Goal: Transaction & Acquisition: Purchase product/service

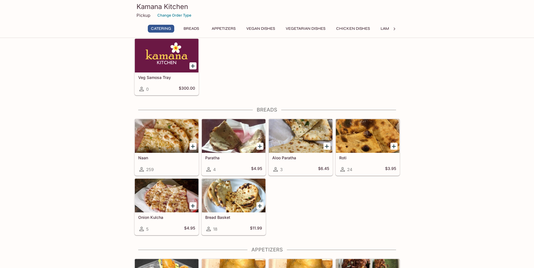
scroll to position [141, 0]
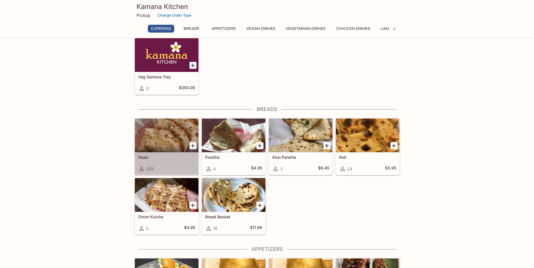
click at [185, 158] on h5 "Naan" at bounding box center [166, 157] width 57 height 5
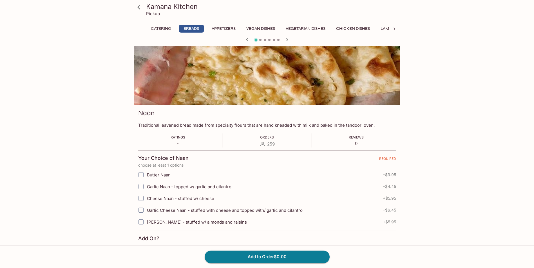
scroll to position [28, 0]
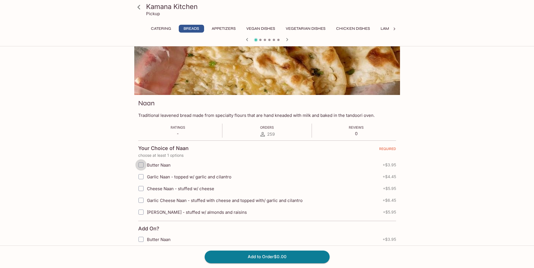
click at [143, 163] on input "Butter Naan" at bounding box center [140, 165] width 11 height 11
checkbox input "true"
click at [246, 255] on button "Add to Order $3.95" at bounding box center [267, 257] width 125 height 12
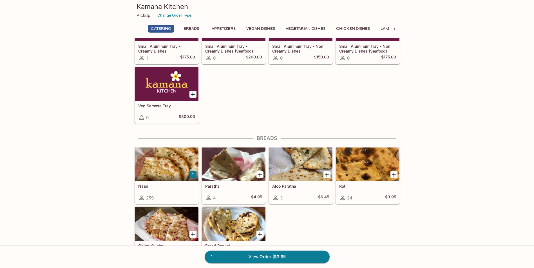
scroll to position [113, 0]
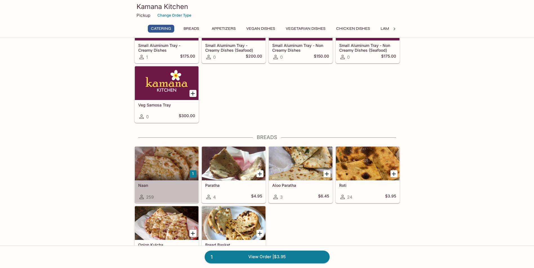
click at [186, 191] on div "Naan 259" at bounding box center [167, 192] width 64 height 23
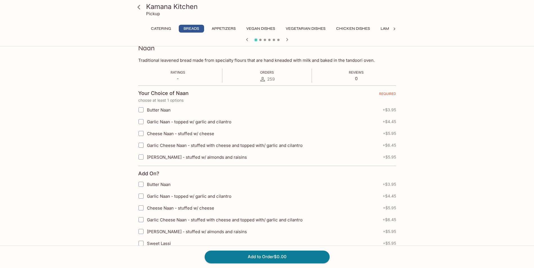
scroll to position [113, 0]
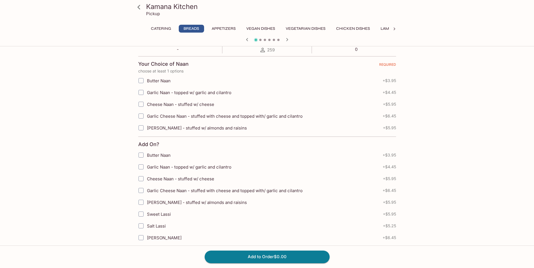
click at [143, 92] on input "Garlic Naan - topped w/ garlic and cilantro" at bounding box center [140, 92] width 11 height 11
checkbox input "true"
click at [225, 256] on button "Add to Order $4.45" at bounding box center [267, 257] width 125 height 12
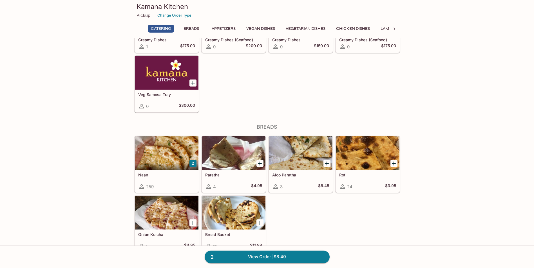
scroll to position [141, 0]
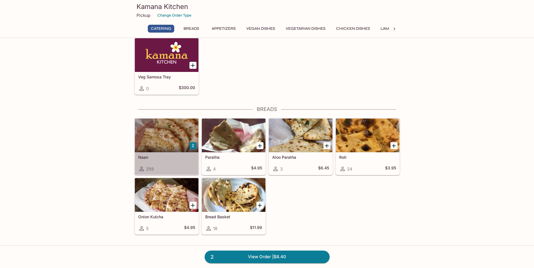
click at [154, 150] on div at bounding box center [167, 136] width 64 height 34
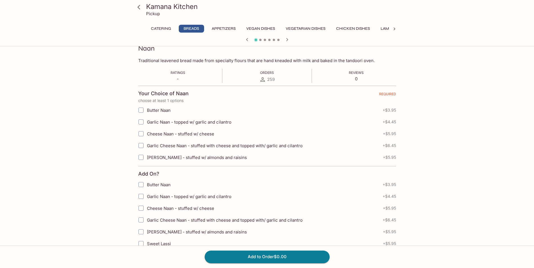
scroll to position [84, 0]
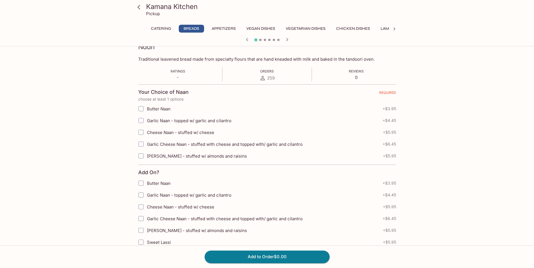
click at [141, 145] on input "Garlic Cheese Naan - stuffed with cheese and topped with/ garlic and cilantro" at bounding box center [140, 144] width 11 height 11
checkbox input "true"
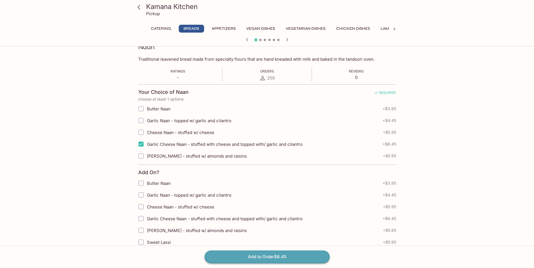
click at [225, 256] on button "Add to Order $6.45" at bounding box center [267, 257] width 125 height 12
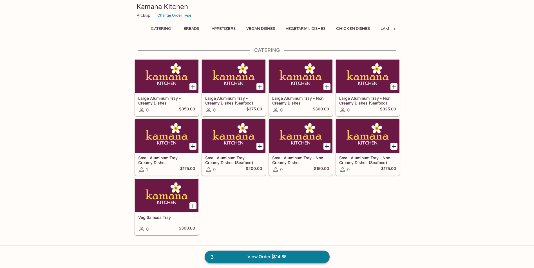
click at [275, 252] on link "3 View Order | $14.85" at bounding box center [267, 257] width 125 height 12
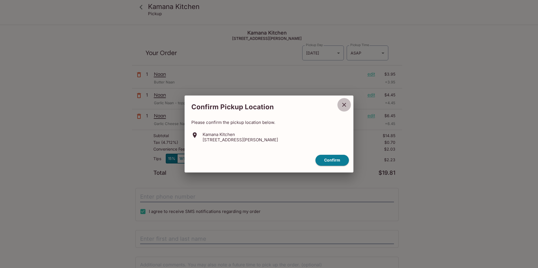
click at [342, 105] on icon "close" at bounding box center [344, 105] width 7 height 7
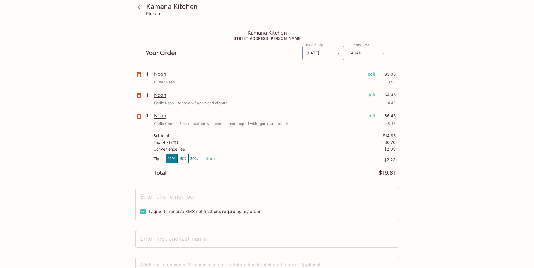
click at [147, 74] on p "1" at bounding box center [149, 74] width 6 height 6
click at [370, 74] on p "edit" at bounding box center [371, 74] width 8 height 6
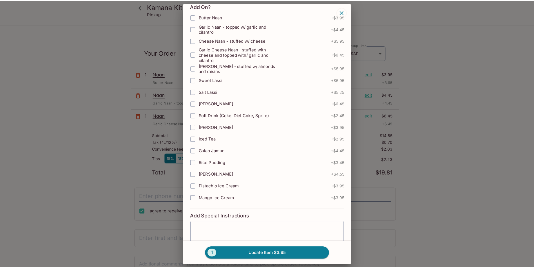
scroll to position [141, 0]
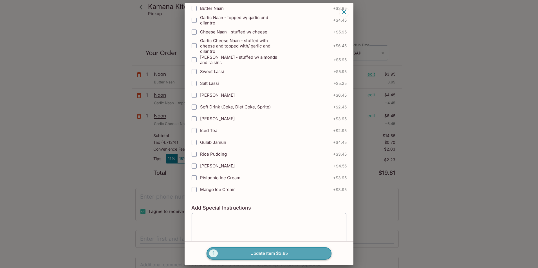
click at [210, 252] on span "1" at bounding box center [213, 254] width 9 height 8
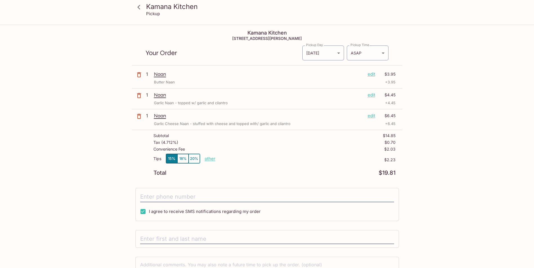
click at [139, 4] on icon at bounding box center [139, 7] width 10 height 10
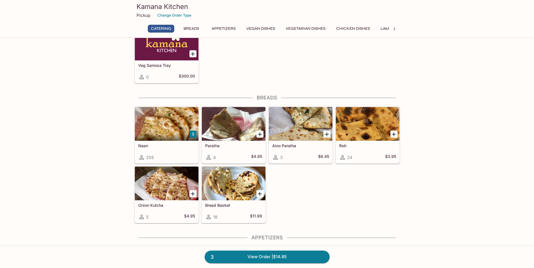
scroll to position [197, 0]
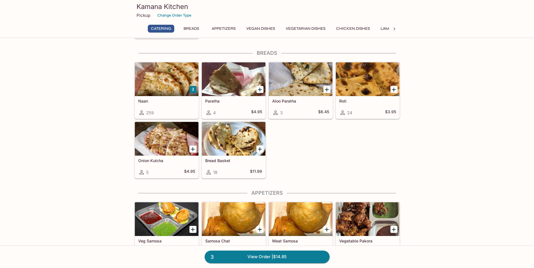
click at [171, 101] on h5 "Naan" at bounding box center [166, 101] width 57 height 5
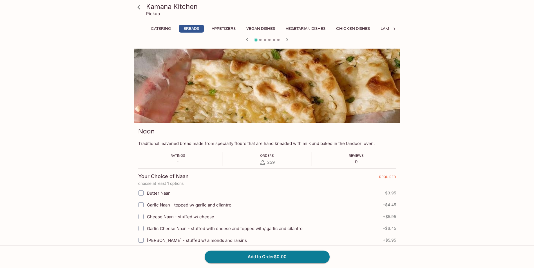
click at [163, 190] on label "Butter Naan" at bounding box center [231, 193] width 193 height 12
click at [147, 190] on input "Butter Naan" at bounding box center [140, 193] width 11 height 11
checkbox input "true"
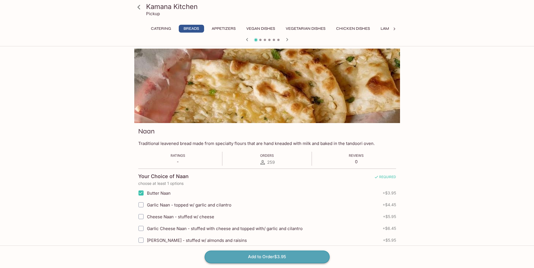
click at [246, 253] on button "Add to Order $3.95" at bounding box center [267, 257] width 125 height 12
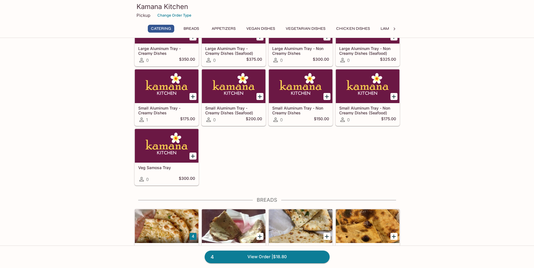
scroll to position [113, 0]
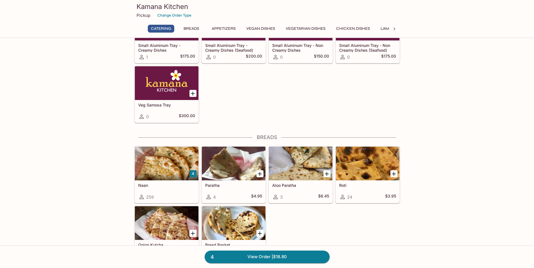
click at [160, 170] on div at bounding box center [167, 164] width 64 height 34
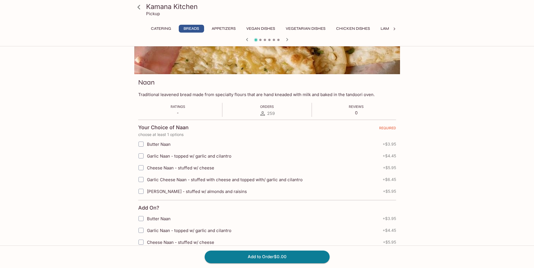
scroll to position [56, 0]
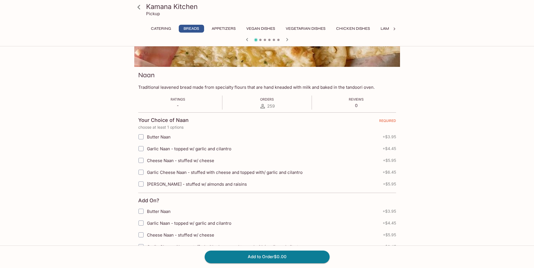
click at [142, 150] on input "Garlic Naan - topped w/ garlic and cilantro" at bounding box center [140, 148] width 11 height 11
checkbox input "true"
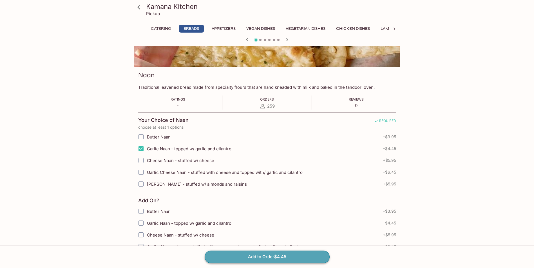
click at [233, 259] on button "Add to Order $4.45" at bounding box center [267, 257] width 125 height 12
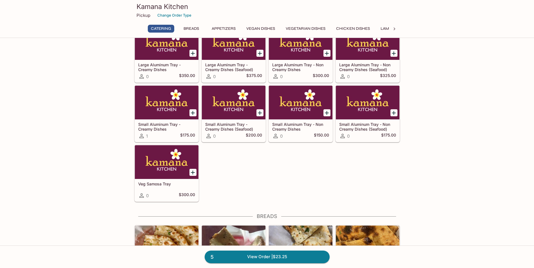
scroll to position [84, 0]
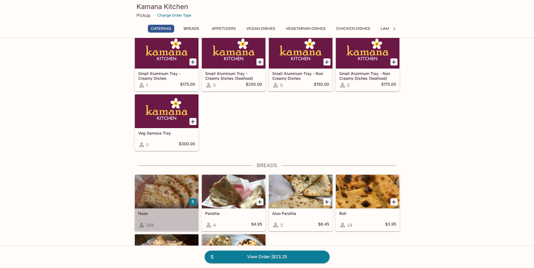
click at [169, 196] on div at bounding box center [167, 192] width 64 height 34
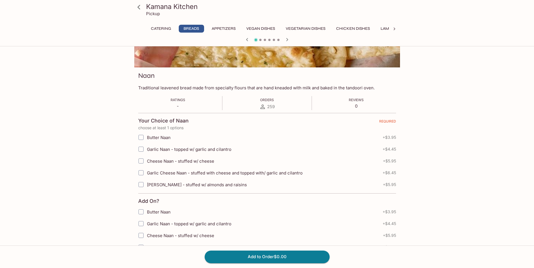
scroll to position [56, 0]
click at [143, 174] on input "Garlic Cheese Naan - stuffed with cheese and topped with/ garlic and cilantro" at bounding box center [140, 172] width 11 height 11
checkbox input "true"
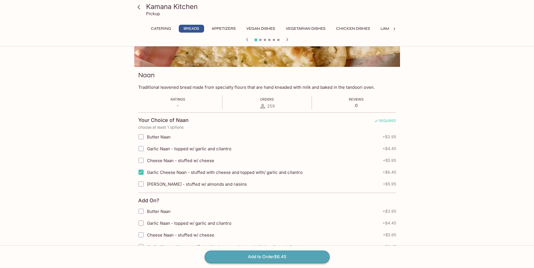
click at [242, 257] on button "Add to Order $6.45" at bounding box center [267, 257] width 125 height 12
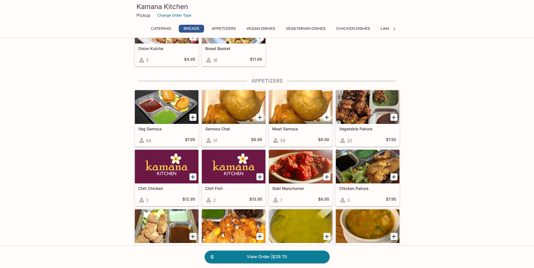
scroll to position [309, 0]
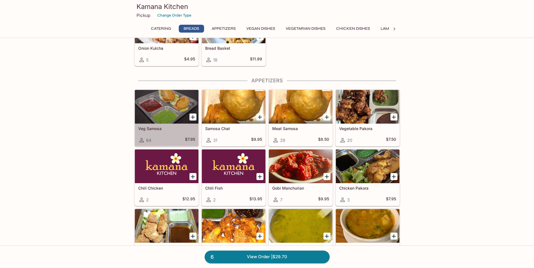
click at [172, 131] on div "Veg Samosa 64 $7.95" at bounding box center [167, 135] width 64 height 23
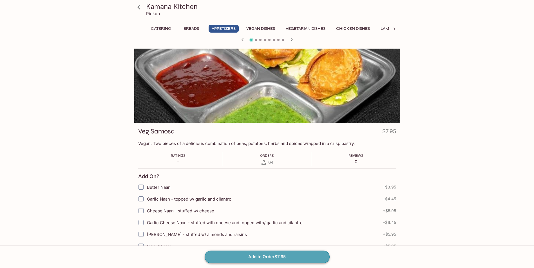
click at [237, 253] on button "Add to Order $7.95" at bounding box center [267, 257] width 125 height 12
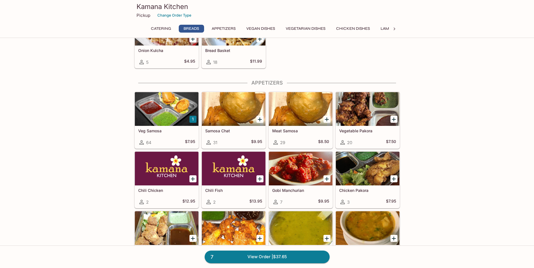
scroll to position [309, 0]
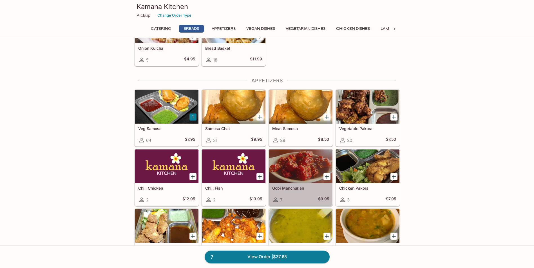
click at [301, 174] on div at bounding box center [301, 167] width 64 height 34
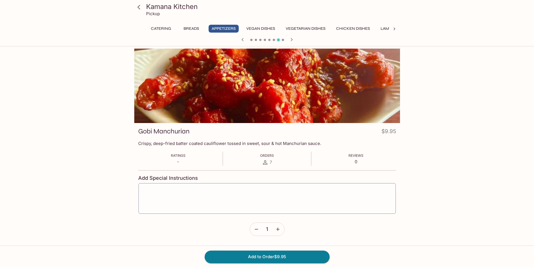
click at [277, 230] on icon "button" at bounding box center [278, 230] width 6 height 6
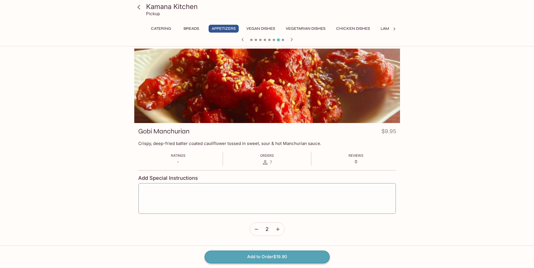
click at [271, 255] on button "Add to Order $19.90" at bounding box center [267, 257] width 125 height 12
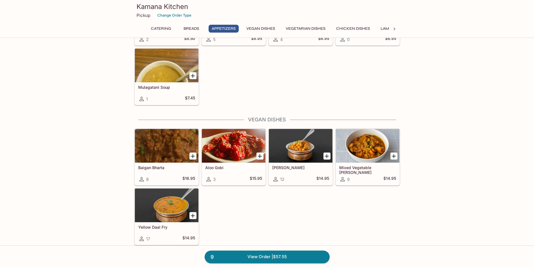
scroll to position [535, 0]
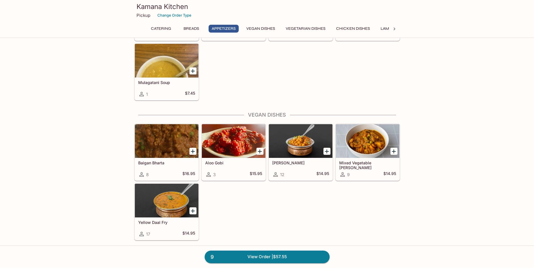
click at [325, 152] on icon "Add Chana Masala" at bounding box center [327, 152] width 4 height 4
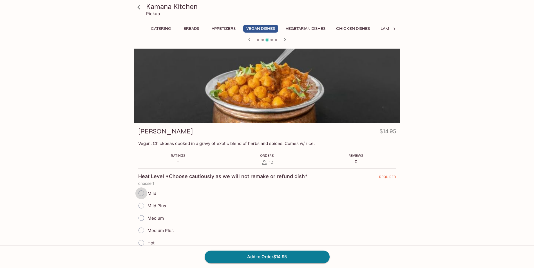
click at [145, 192] on input "Mild" at bounding box center [141, 194] width 12 height 12
radio input "true"
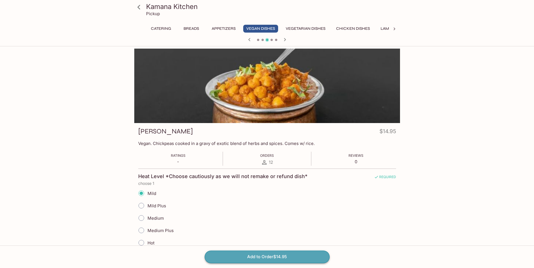
click at [215, 255] on button "Add to Order $14.95" at bounding box center [267, 257] width 125 height 12
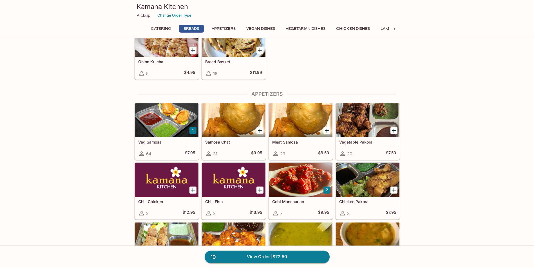
scroll to position [309, 0]
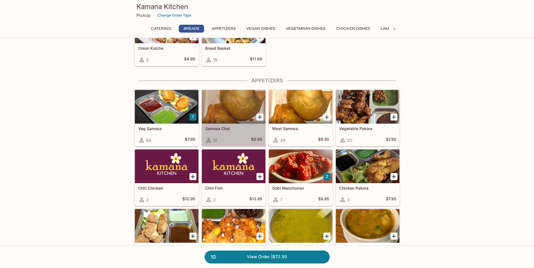
click at [220, 133] on div "Samosa Chat 31 $9.95" at bounding box center [234, 135] width 64 height 23
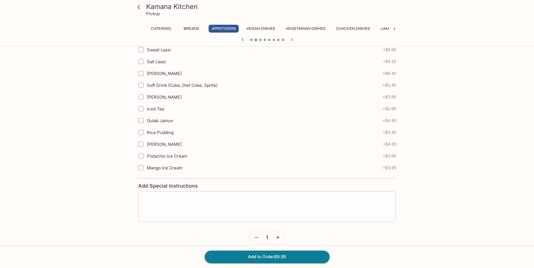
scroll to position [203, 0]
click at [277, 234] on icon "button" at bounding box center [278, 237] width 6 height 6
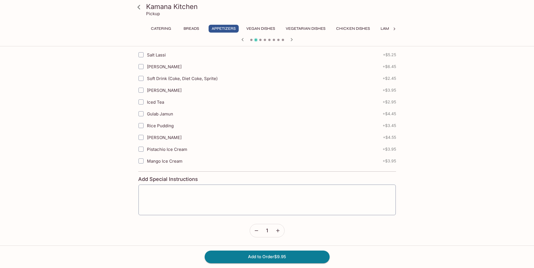
click at [277, 230] on form "Add On? Butter Naan + $3.95 Garlic Naan - topped w/ garlic and cilantro + $4.45…" at bounding box center [267, 101] width 258 height 272
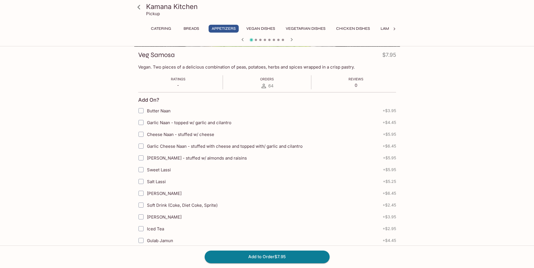
scroll to position [0, 0]
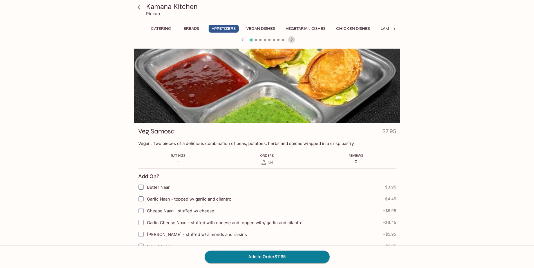
click at [289, 38] on icon "button" at bounding box center [291, 39] width 7 height 7
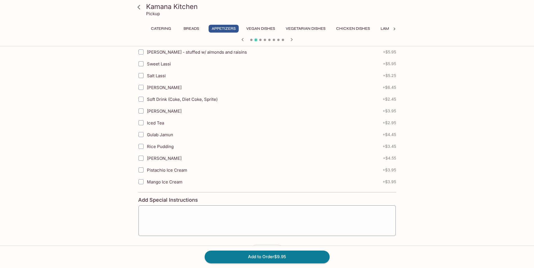
scroll to position [203, 0]
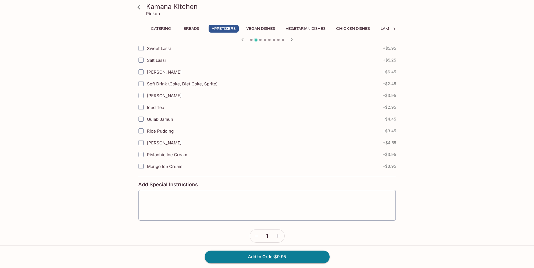
click at [278, 234] on icon "button" at bounding box center [278, 237] width 6 height 6
click at [254, 234] on icon "button" at bounding box center [256, 237] width 6 height 6
click at [250, 254] on button "Add to Order $29.85" at bounding box center [267, 257] width 125 height 12
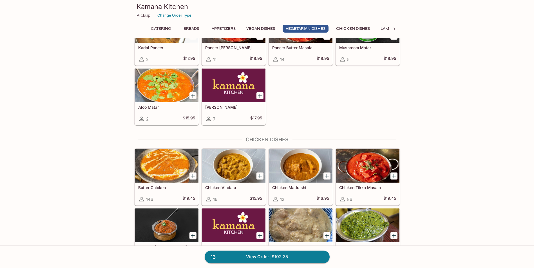
scroll to position [928, 0]
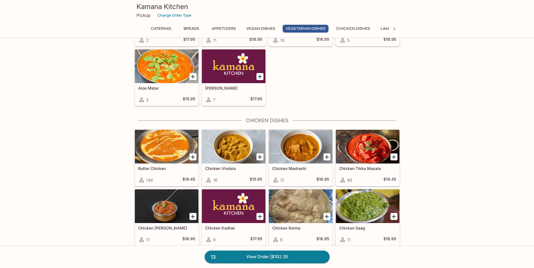
click at [194, 158] on icon "Add Butter Chicken" at bounding box center [192, 157] width 7 height 7
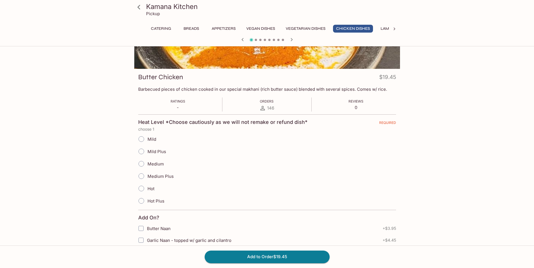
scroll to position [56, 0]
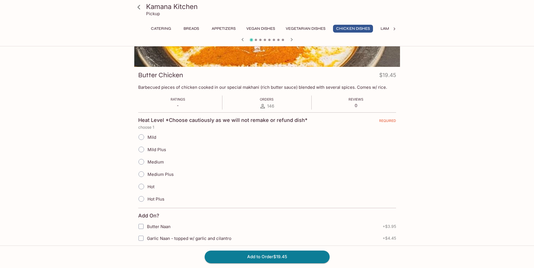
click at [148, 138] on span "Mild" at bounding box center [151, 137] width 9 height 5
click at [147, 138] on input "Mild" at bounding box center [141, 137] width 12 height 12
radio input "true"
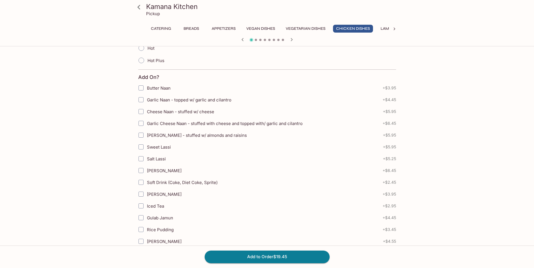
scroll to position [304, 0]
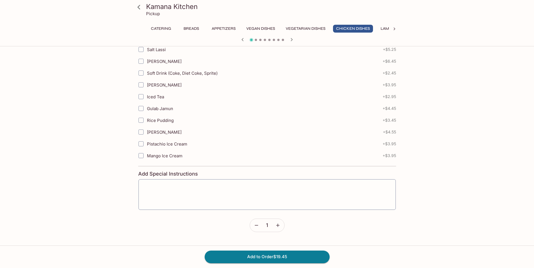
click at [277, 222] on button "button" at bounding box center [277, 225] width 13 height 13
click at [277, 254] on button "Add to Order $38.90" at bounding box center [267, 257] width 125 height 12
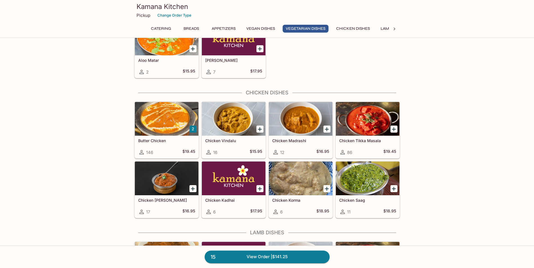
scroll to position [957, 0]
click at [393, 128] on icon "Add Chicken Tikka Masala" at bounding box center [393, 129] width 7 height 7
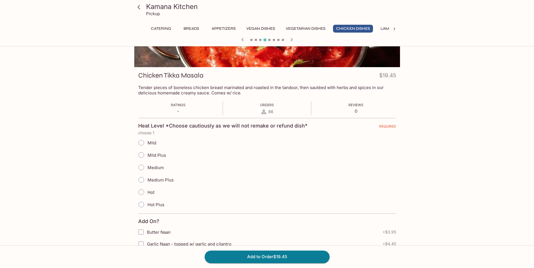
scroll to position [56, 0]
click at [154, 156] on span "Mild Plus" at bounding box center [156, 154] width 19 height 5
click at [147, 156] on input "Mild Plus" at bounding box center [141, 155] width 12 height 12
radio input "true"
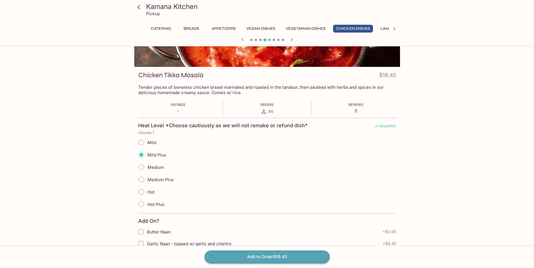
click at [236, 255] on button "Add to Order $19.45" at bounding box center [267, 257] width 125 height 12
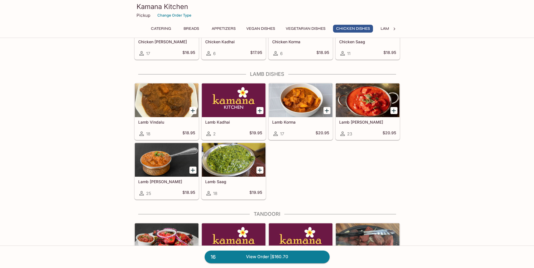
scroll to position [1125, 0]
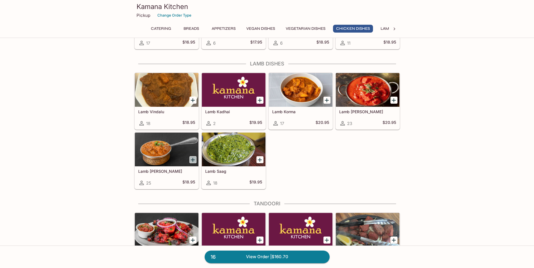
click at [192, 159] on icon "Add Lamb Curry" at bounding box center [193, 160] width 4 height 4
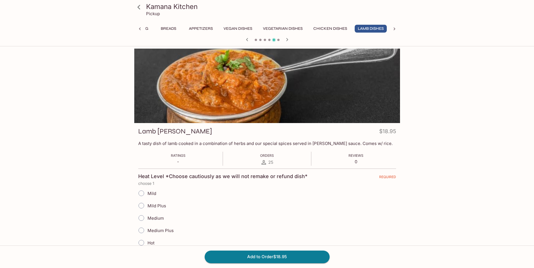
scroll to position [0, 23]
click at [160, 202] on label "Mild Plus" at bounding box center [150, 206] width 31 height 12
click at [147, 202] on input "Mild Plus" at bounding box center [141, 206] width 12 height 12
radio input "true"
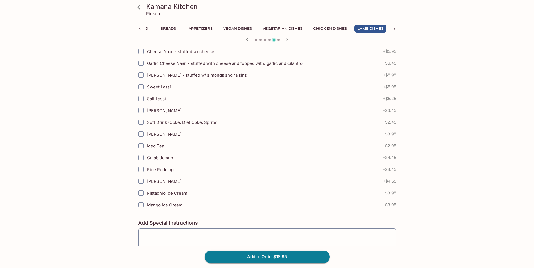
scroll to position [304, 0]
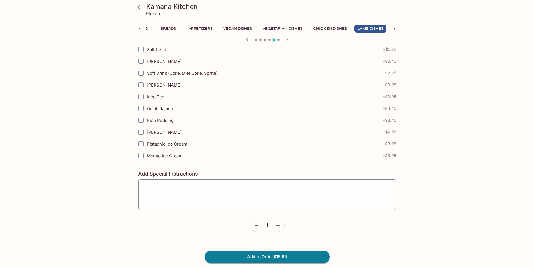
click at [277, 223] on icon "button" at bounding box center [278, 226] width 6 height 6
click at [274, 252] on button "Add to Order $37.90" at bounding box center [267, 257] width 125 height 12
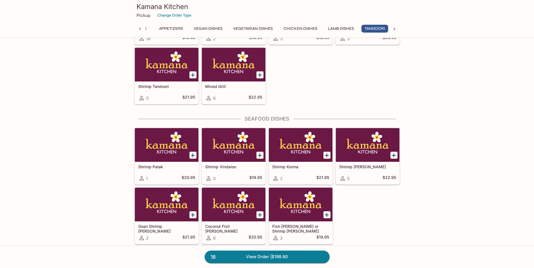
scroll to position [0, 55]
click at [261, 214] on icon "Add Coconut Fish Curry" at bounding box center [259, 215] width 7 height 7
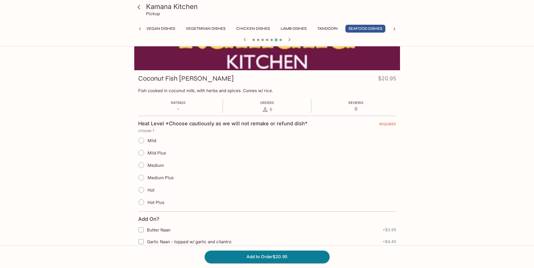
scroll to position [56, 0]
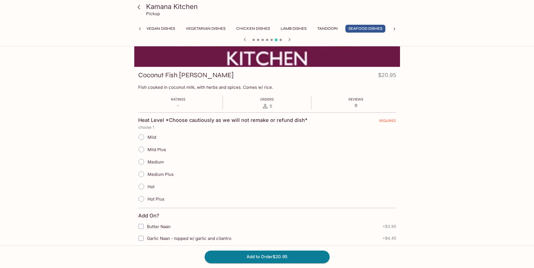
click at [154, 138] on span "Mild" at bounding box center [151, 137] width 9 height 5
click at [147, 138] on input "Mild" at bounding box center [141, 137] width 12 height 12
radio input "true"
click at [232, 257] on button "Add to Order $20.95" at bounding box center [267, 257] width 125 height 12
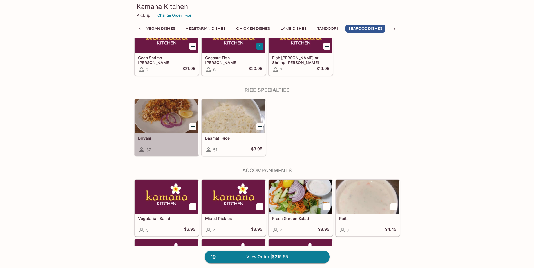
click at [167, 143] on div "Biryani 37" at bounding box center [167, 144] width 64 height 23
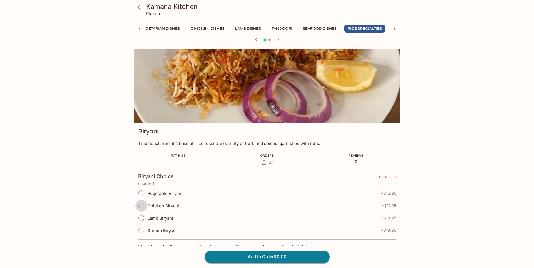
click at [140, 210] on input "Chicken Biryani" at bounding box center [141, 206] width 12 height 12
radio input "true"
click at [143, 192] on input "Vegetable Biryani" at bounding box center [141, 194] width 12 height 12
radio input "true"
click at [271, 256] on button "Add to Order $16.95" at bounding box center [267, 257] width 125 height 12
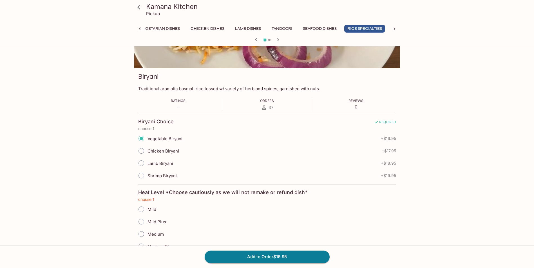
scroll to position [83, 0]
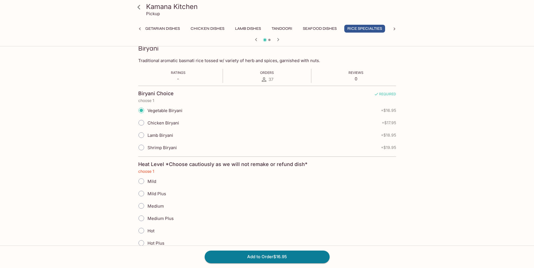
click at [139, 193] on input "Mild Plus" at bounding box center [141, 194] width 12 height 12
radio input "true"
click at [141, 181] on input "Mild" at bounding box center [141, 182] width 12 height 12
radio input "true"
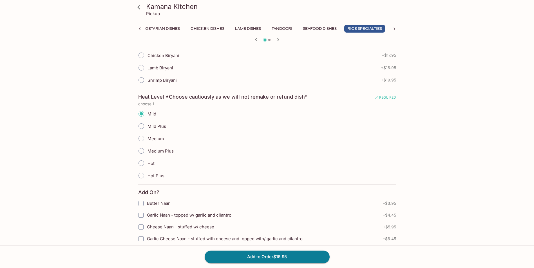
scroll to position [224, 0]
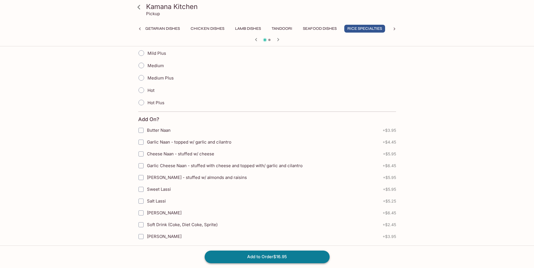
click at [241, 253] on button "Add to Order $16.95" at bounding box center [267, 257] width 125 height 12
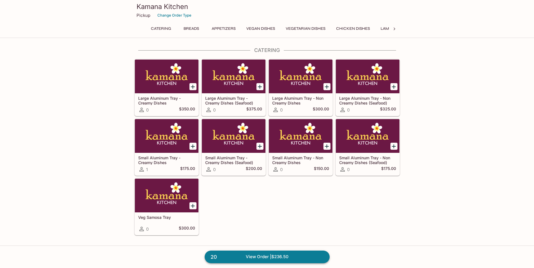
click at [308, 255] on link "20 View Order | $236.50" at bounding box center [267, 257] width 125 height 12
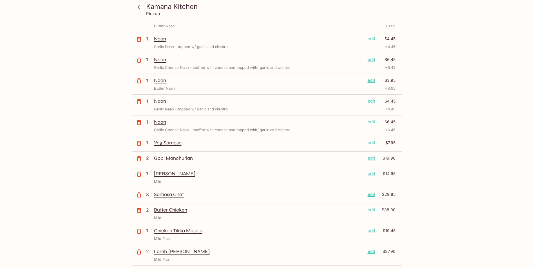
scroll to position [84, 0]
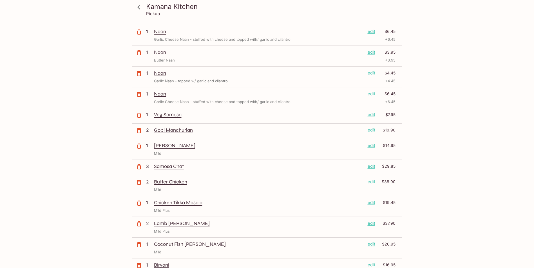
click at [141, 32] on icon "button" at bounding box center [139, 32] width 7 height 7
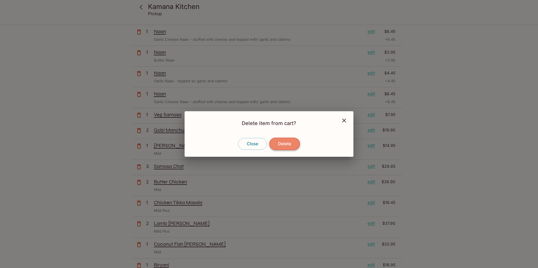
click at [291, 144] on button "Delete" at bounding box center [284, 144] width 31 height 12
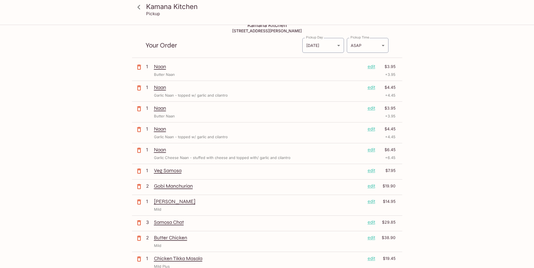
scroll to position [0, 0]
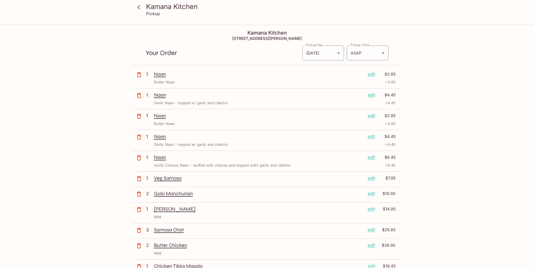
click at [147, 8] on h3 "Kamana Kitchen" at bounding box center [272, 6] width 252 height 9
click at [135, 7] on icon at bounding box center [139, 7] width 10 height 10
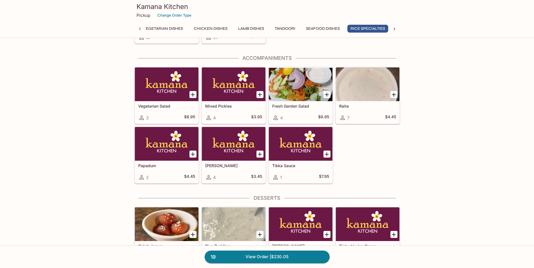
scroll to position [0, 145]
